Goal: Find contact information: Find contact information

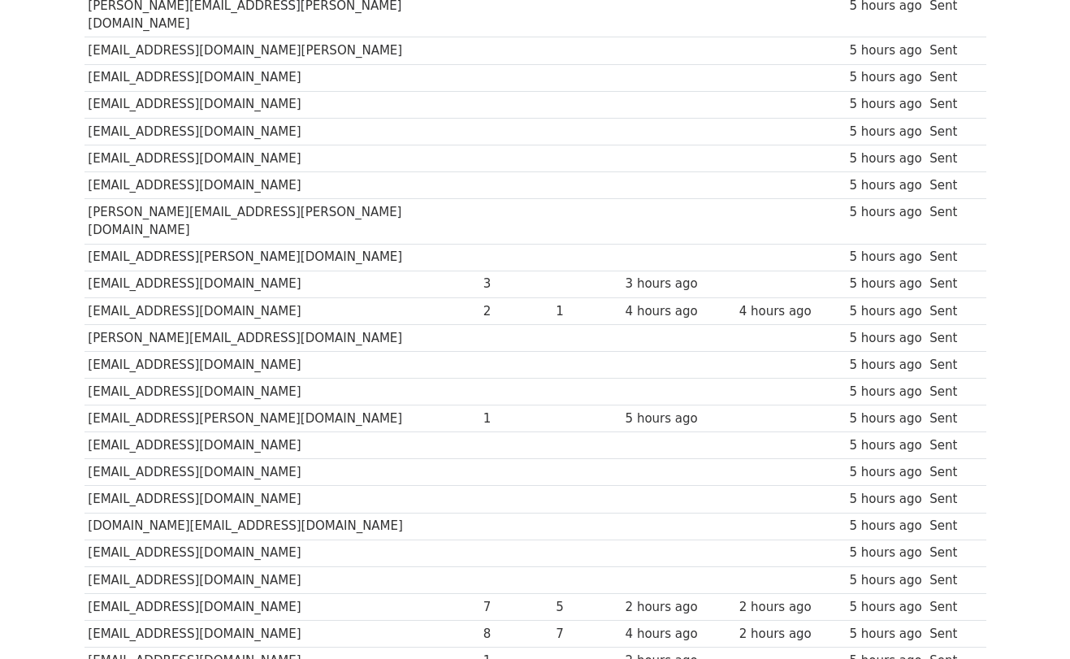
scroll to position [456, 0]
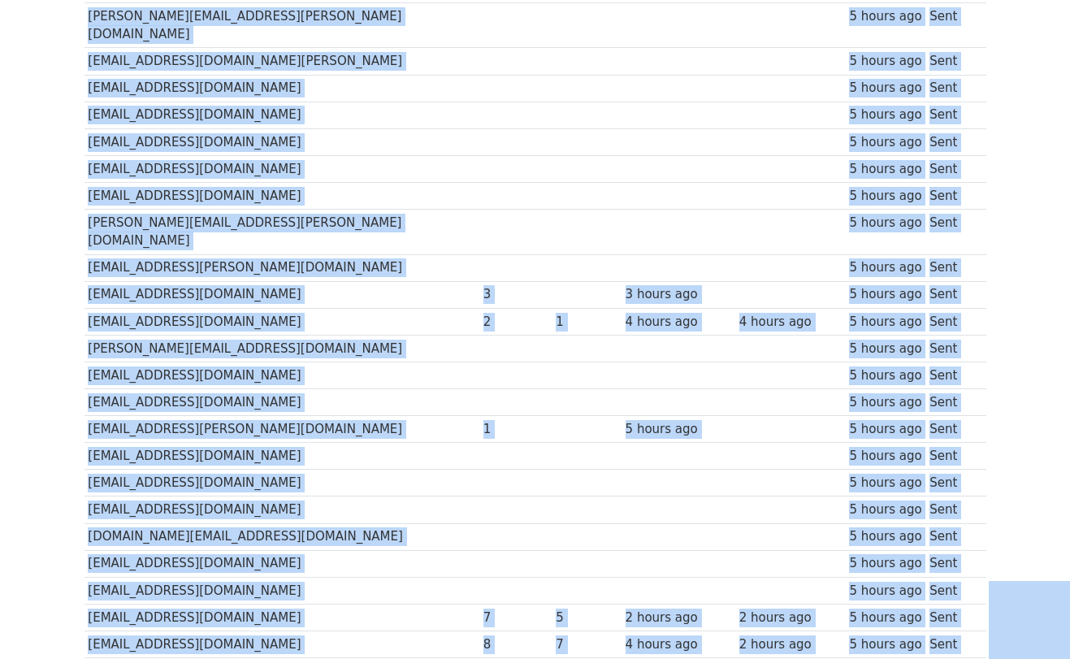
click at [621, 361] on td at bounding box center [678, 374] width 114 height 27
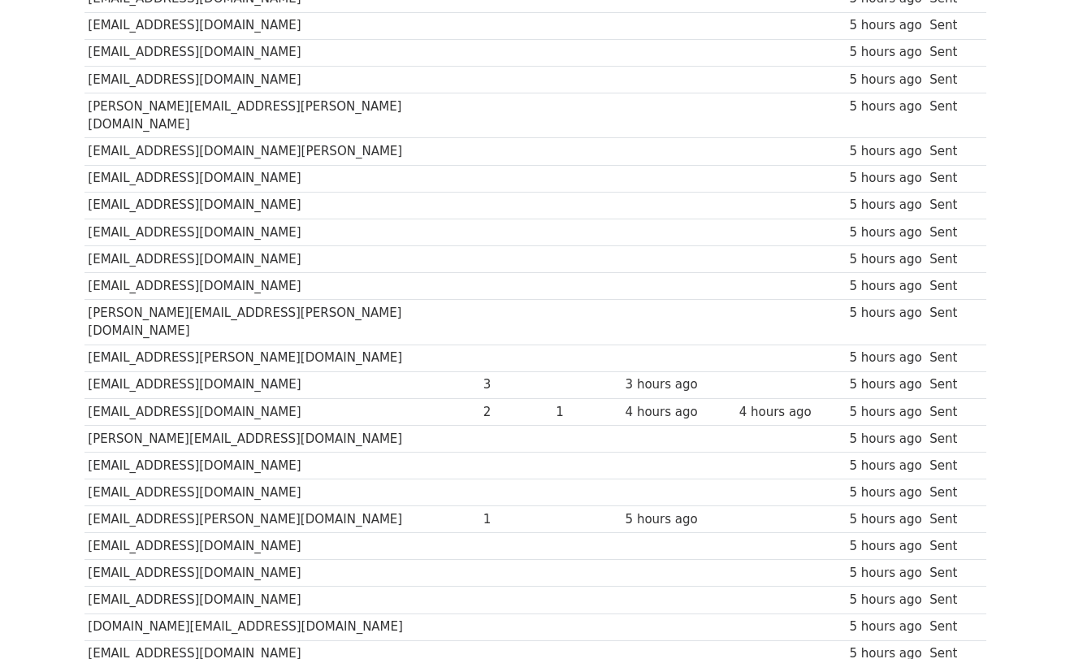
scroll to position [365, 0]
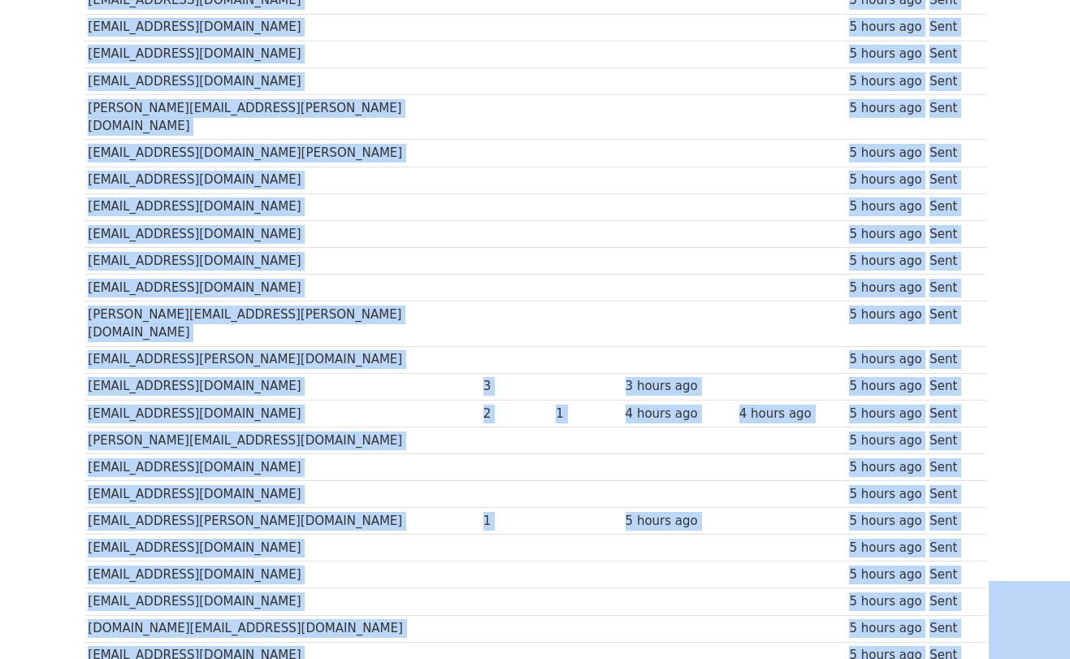
click at [551, 346] on td at bounding box center [585, 359] width 69 height 27
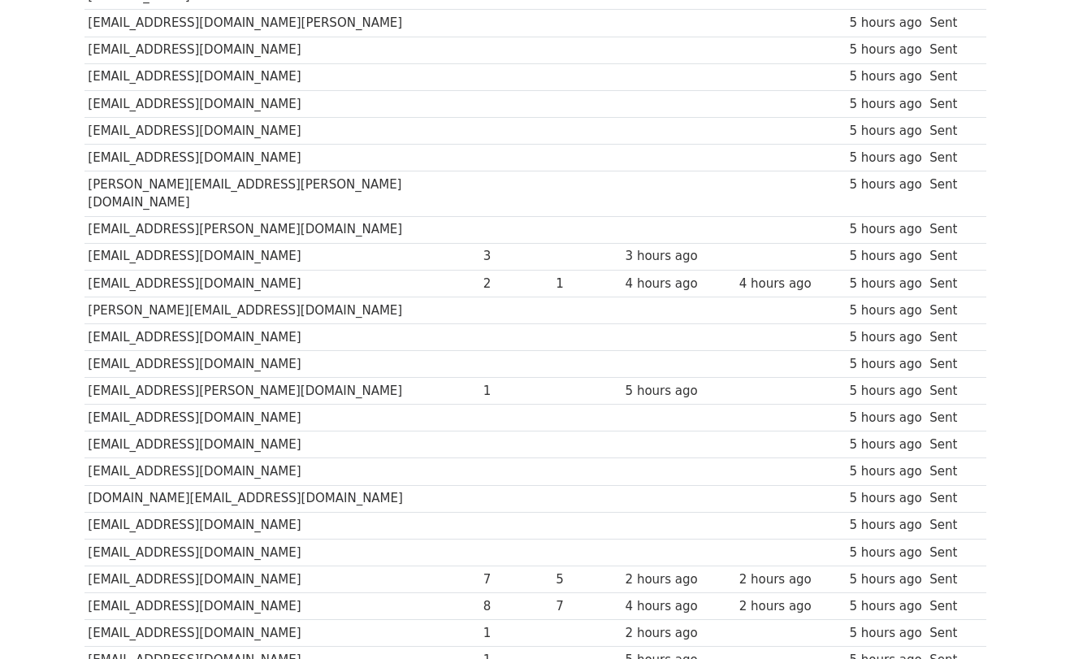
scroll to position [500, 0]
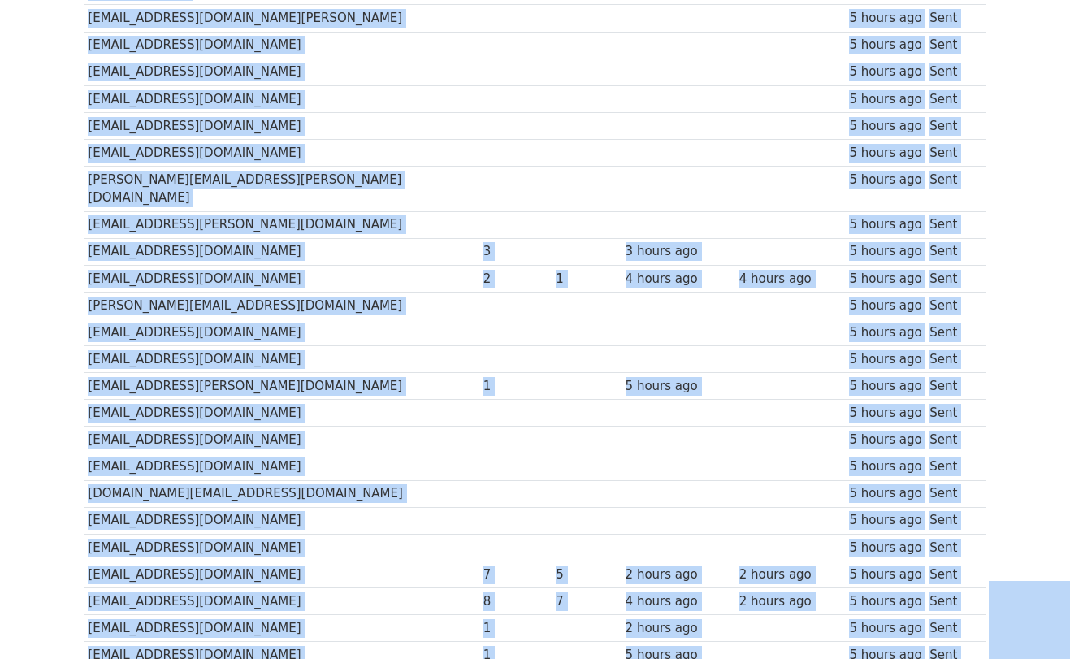
click at [551, 346] on td at bounding box center [585, 359] width 69 height 27
click at [551, 318] on td at bounding box center [585, 331] width 69 height 27
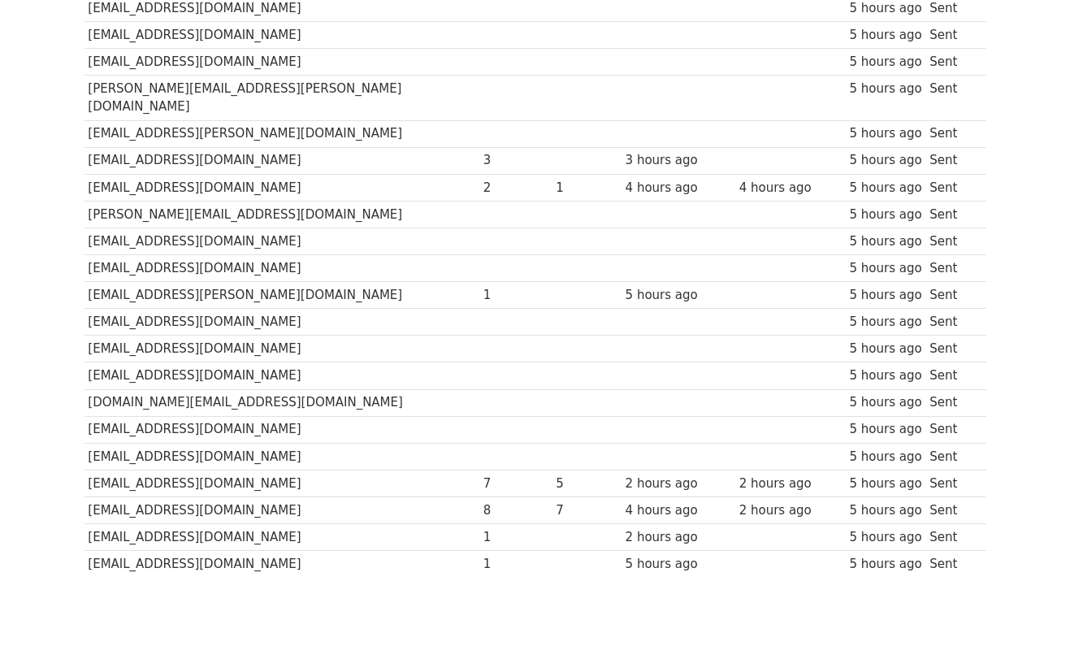
scroll to position [594, 0]
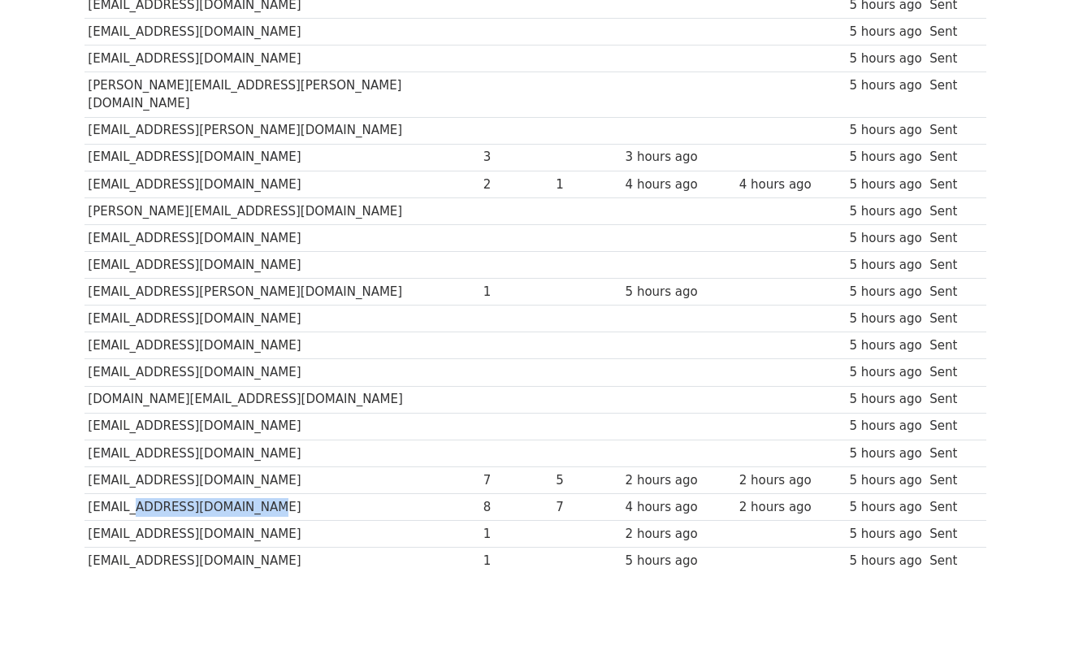
drag, startPoint x: 255, startPoint y: 469, endPoint x: 132, endPoint y: 468, distance: 122.6
click at [132, 493] on td "[EMAIL_ADDRESS][DOMAIN_NAME]" at bounding box center [281, 506] width 395 height 27
copy td "[DOMAIN_NAME]"
